Goal: Task Accomplishment & Management: Use online tool/utility

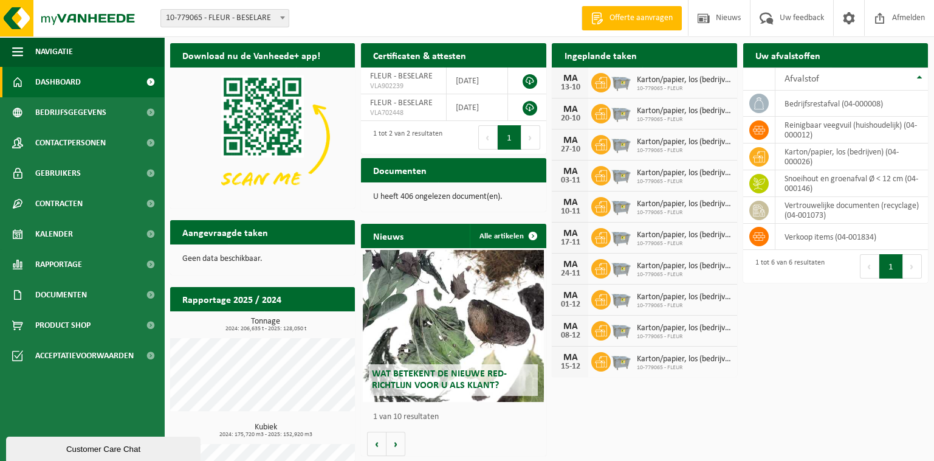
click at [623, 15] on span "Offerte aanvragen" at bounding box center [640, 18] width 69 height 12
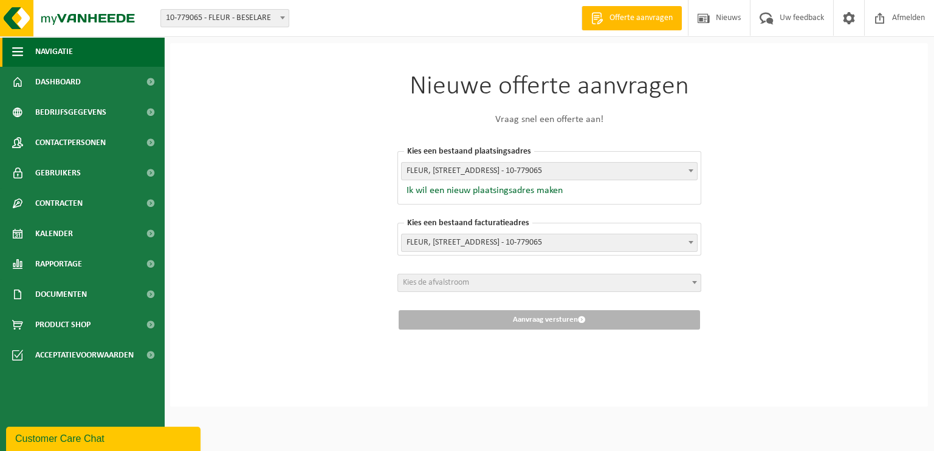
click at [63, 49] on span "Navigatie" at bounding box center [54, 51] width 38 height 30
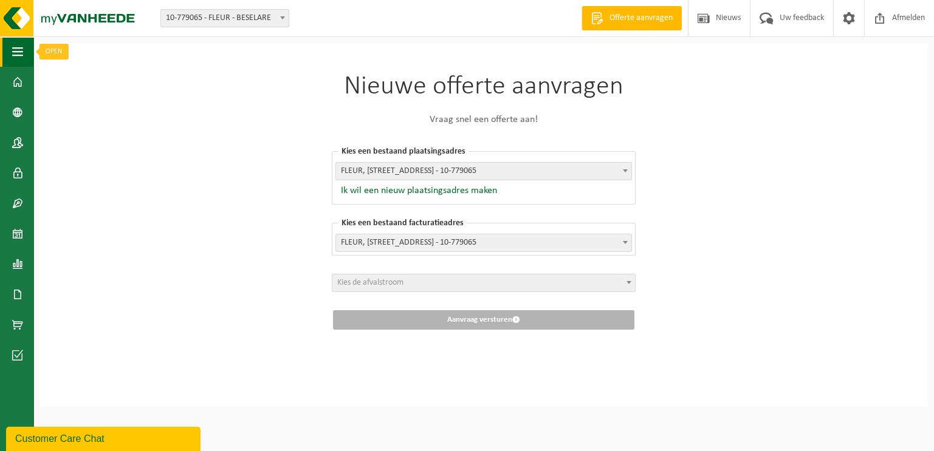
click at [13, 46] on span "button" at bounding box center [17, 51] width 11 height 30
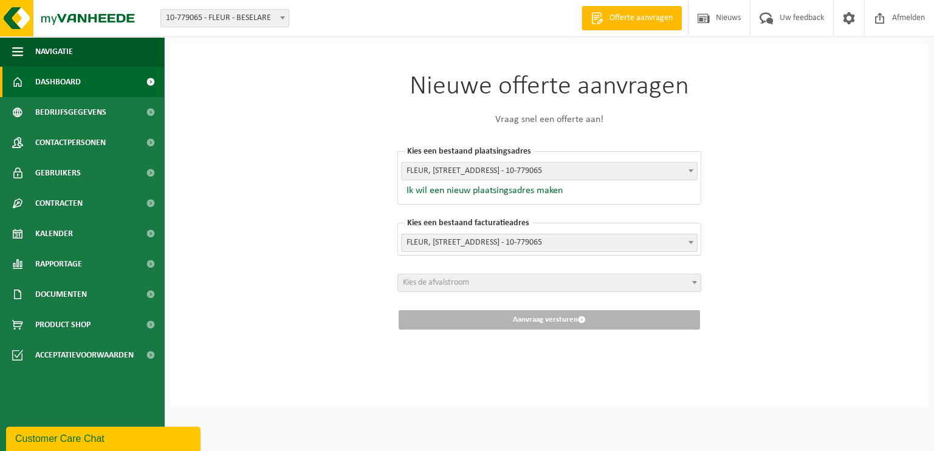
click at [37, 81] on span "Dashboard" at bounding box center [58, 82] width 46 height 30
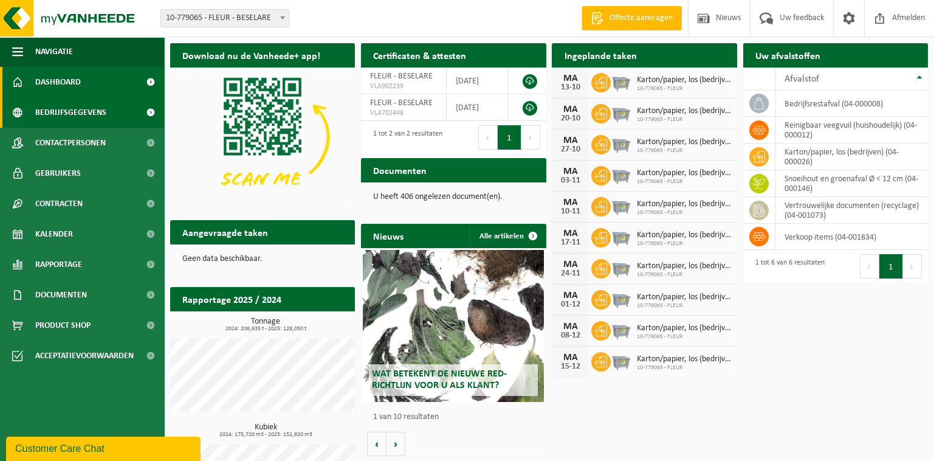
click at [72, 113] on span "Bedrijfsgegevens" at bounding box center [70, 112] width 71 height 30
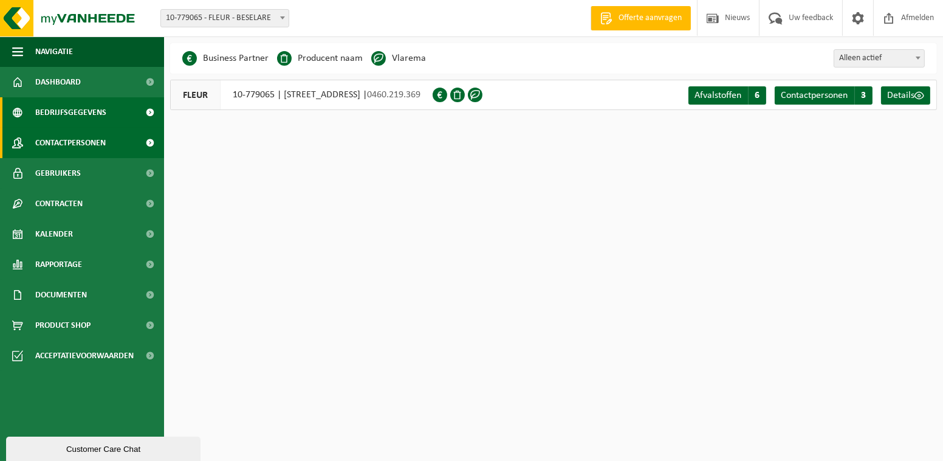
click at [67, 145] on span "Contactpersonen" at bounding box center [70, 143] width 70 height 30
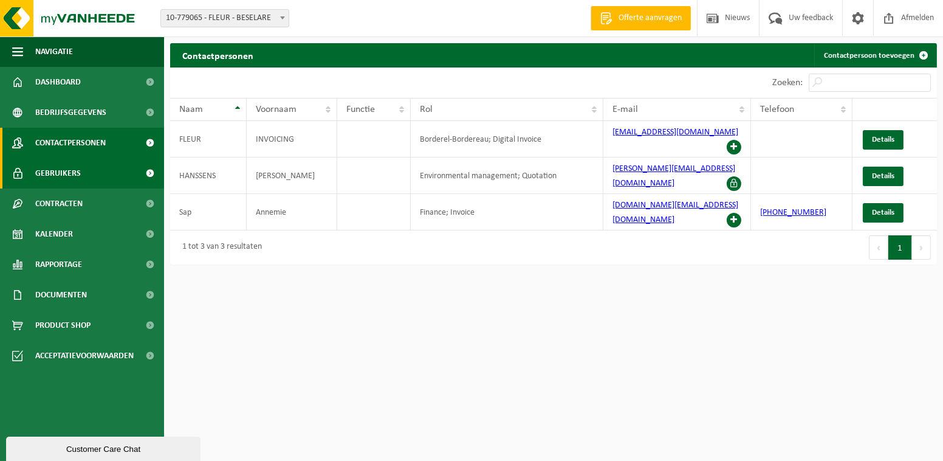
click at [74, 173] on span "Gebruikers" at bounding box center [58, 173] width 46 height 30
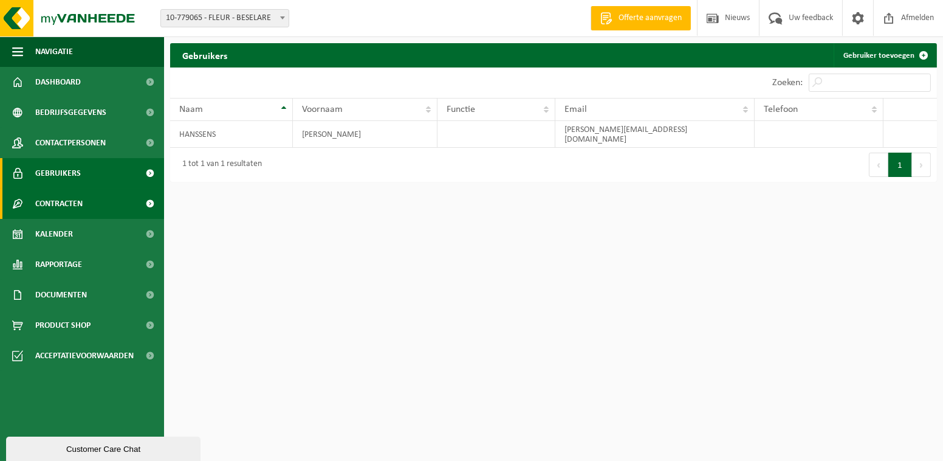
click at [57, 209] on span "Contracten" at bounding box center [58, 203] width 47 height 30
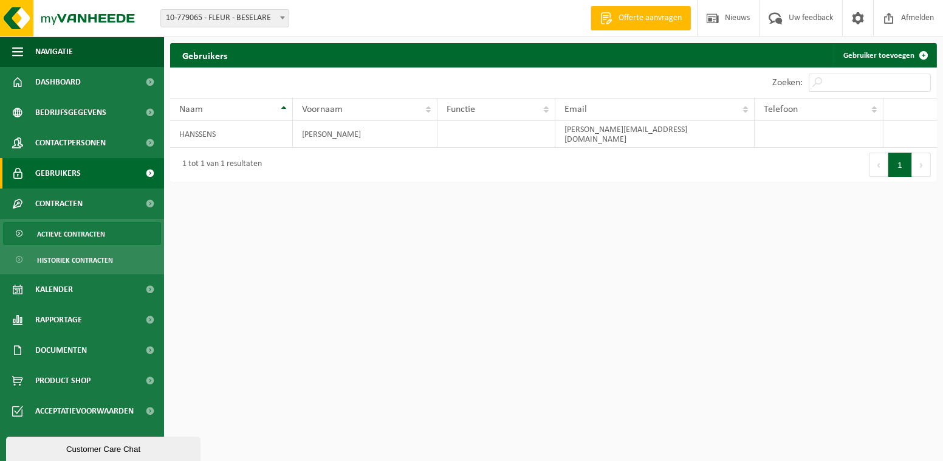
click at [57, 233] on span "Actieve contracten" at bounding box center [71, 233] width 68 height 23
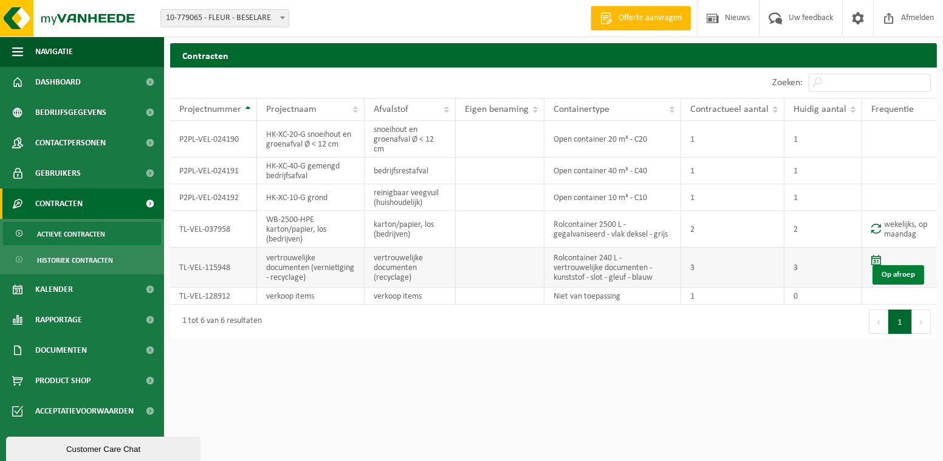
click at [887, 273] on link "Op afroep" at bounding box center [899, 274] width 52 height 19
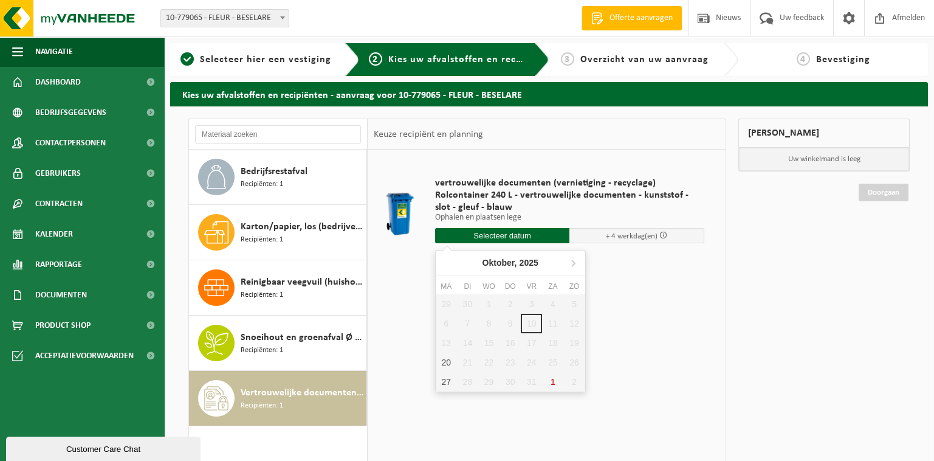
click at [520, 239] on input "text" at bounding box center [502, 235] width 135 height 15
click at [447, 362] on div "20" at bounding box center [446, 361] width 21 height 19
type input "Van 2025-10-20"
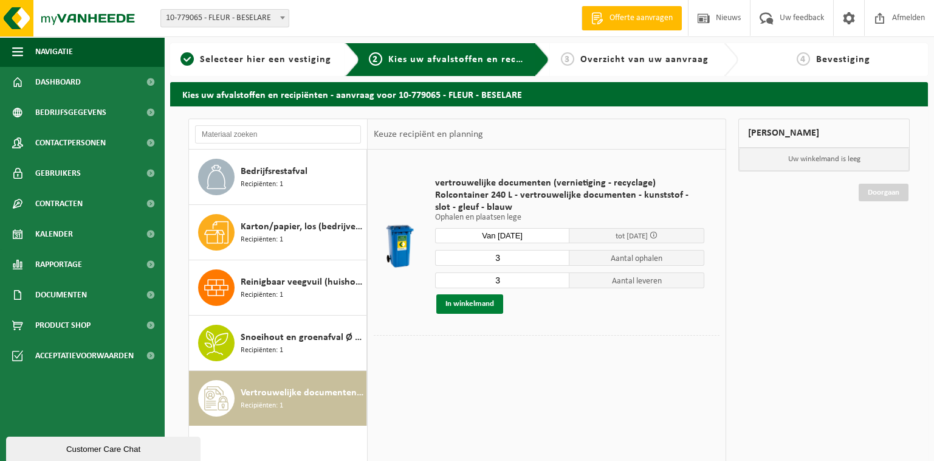
click at [468, 301] on button "In winkelmand" at bounding box center [469, 303] width 67 height 19
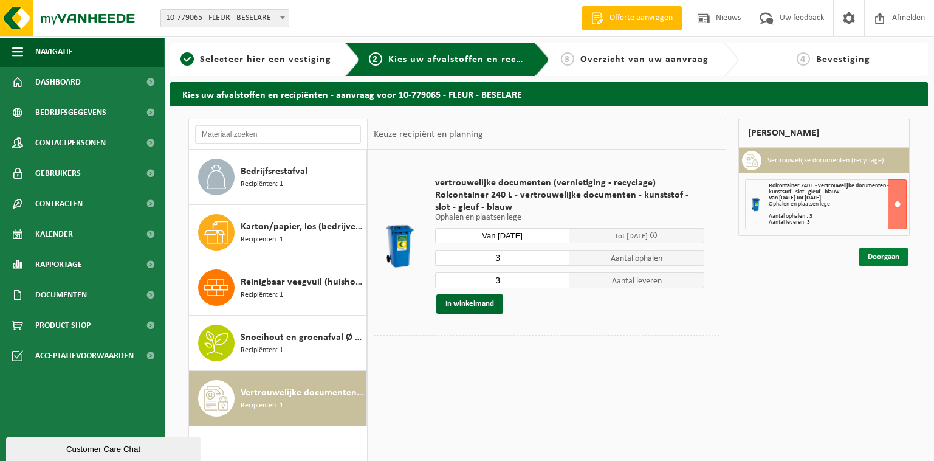
click at [882, 255] on link "Doorgaan" at bounding box center [884, 257] width 50 height 18
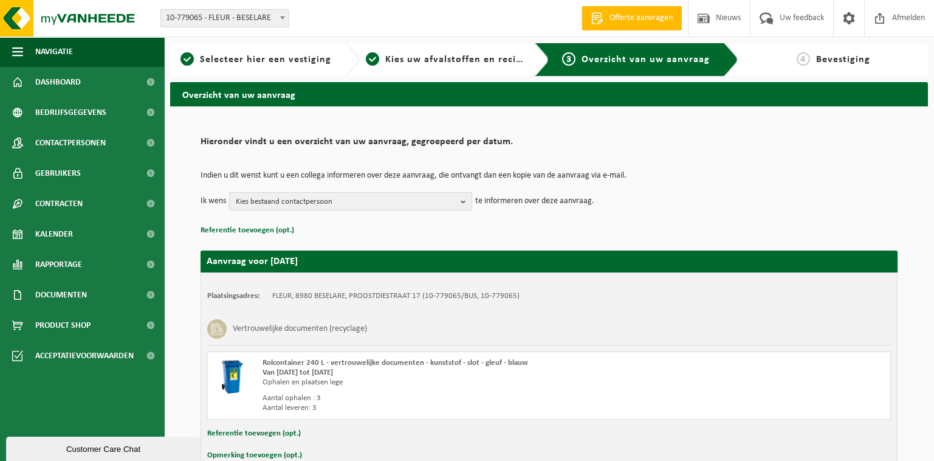
click at [466, 200] on b "button" at bounding box center [466, 201] width 11 height 17
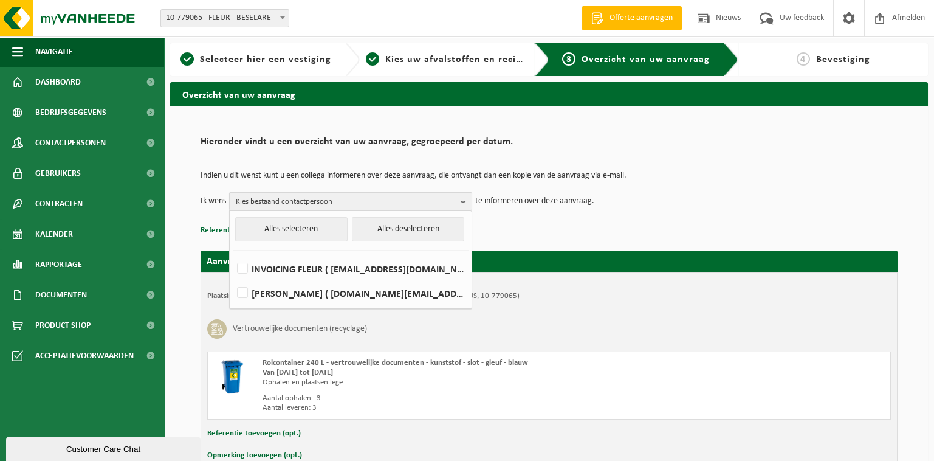
click at [466, 200] on b "button" at bounding box center [466, 202] width 11 height 18
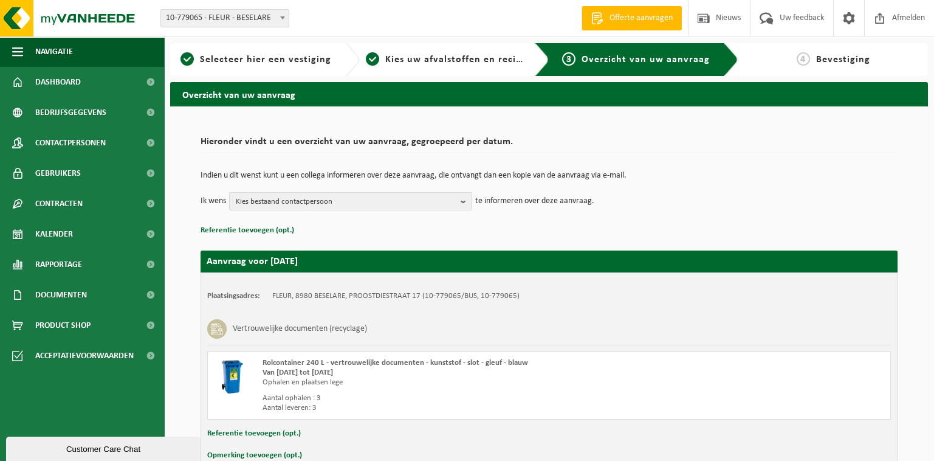
scroll to position [68, 0]
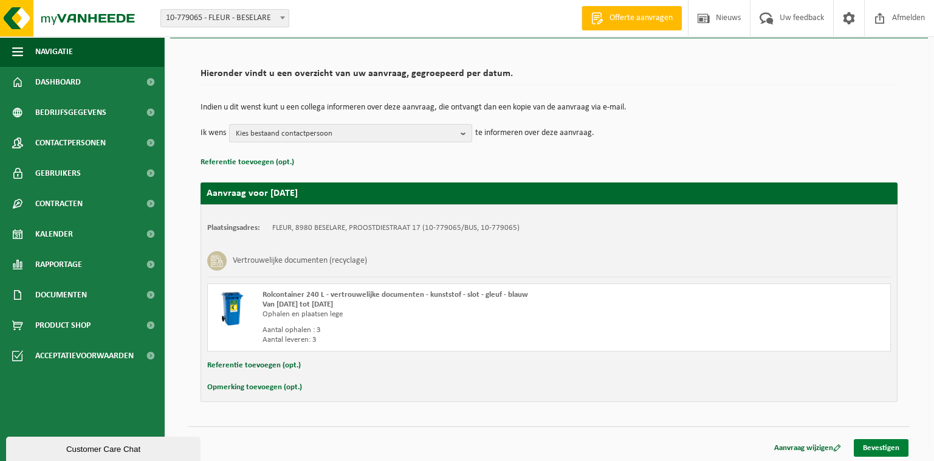
click at [893, 445] on link "Bevestigen" at bounding box center [881, 448] width 55 height 18
